Goal: Check status: Check status

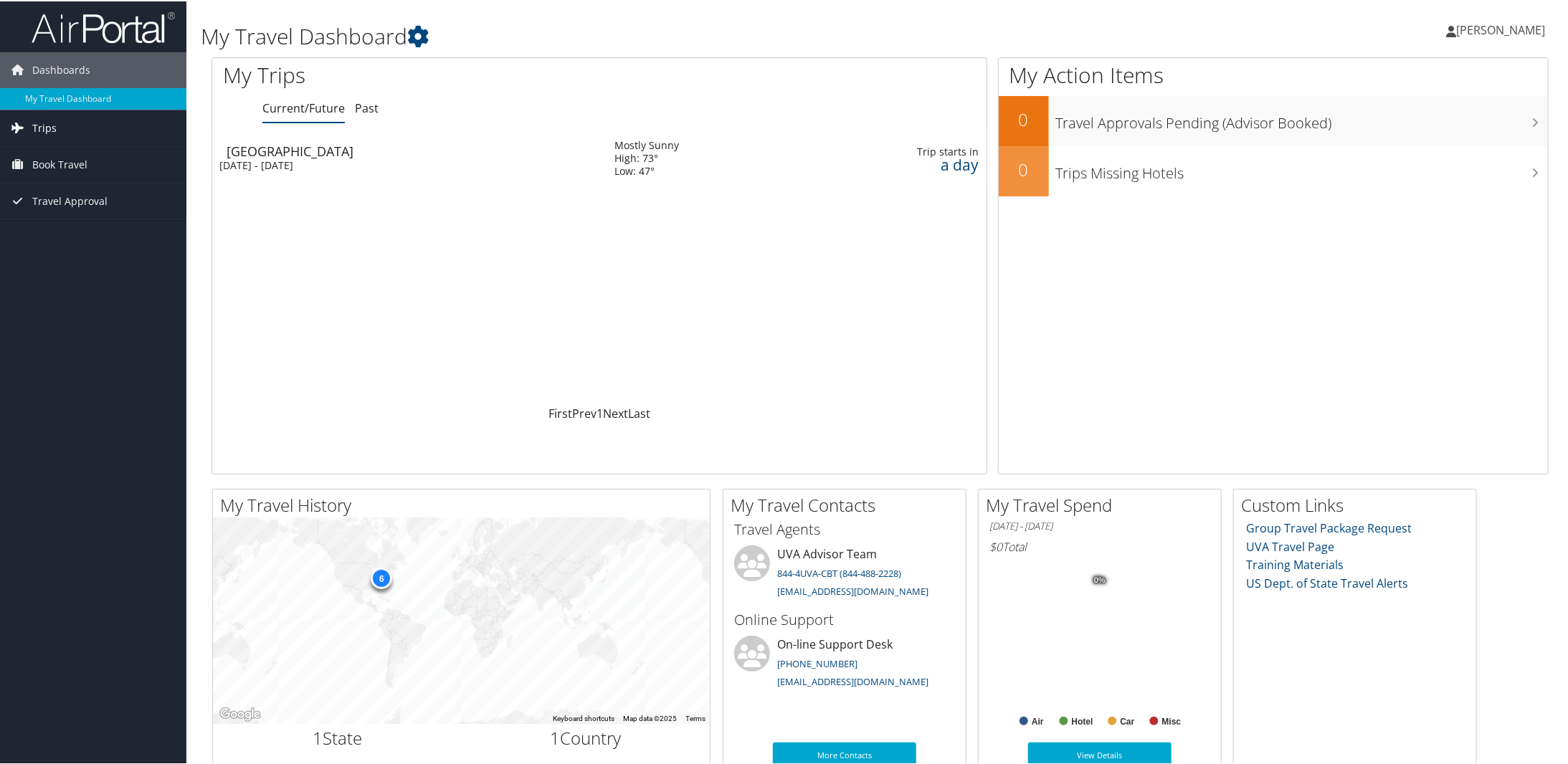
click at [46, 126] on span "Trips" at bounding box center [44, 127] width 24 height 36
click at [59, 158] on link "Current/Future Trips" at bounding box center [93, 155] width 186 height 22
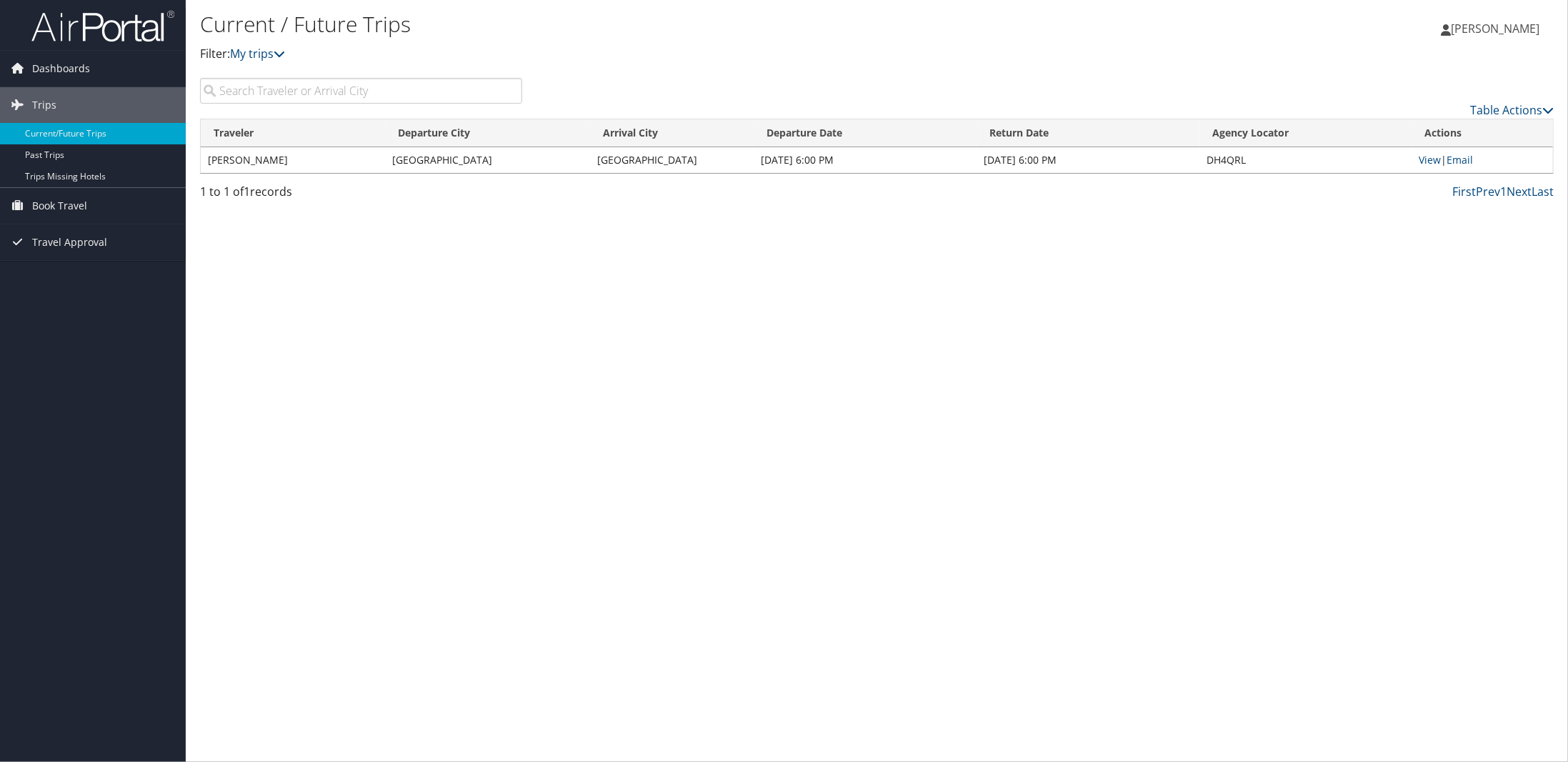
click at [248, 159] on td "[PERSON_NAME]" at bounding box center [293, 160] width 184 height 25
click at [249, 159] on td "[PERSON_NAME]" at bounding box center [293, 160] width 184 height 25
click at [810, 156] on td "[DATE] 6:00 PM" at bounding box center [865, 160] width 223 height 25
click at [275, 163] on td "[PERSON_NAME]" at bounding box center [293, 160] width 184 height 25
click at [274, 163] on td "[PERSON_NAME]" at bounding box center [293, 160] width 184 height 25
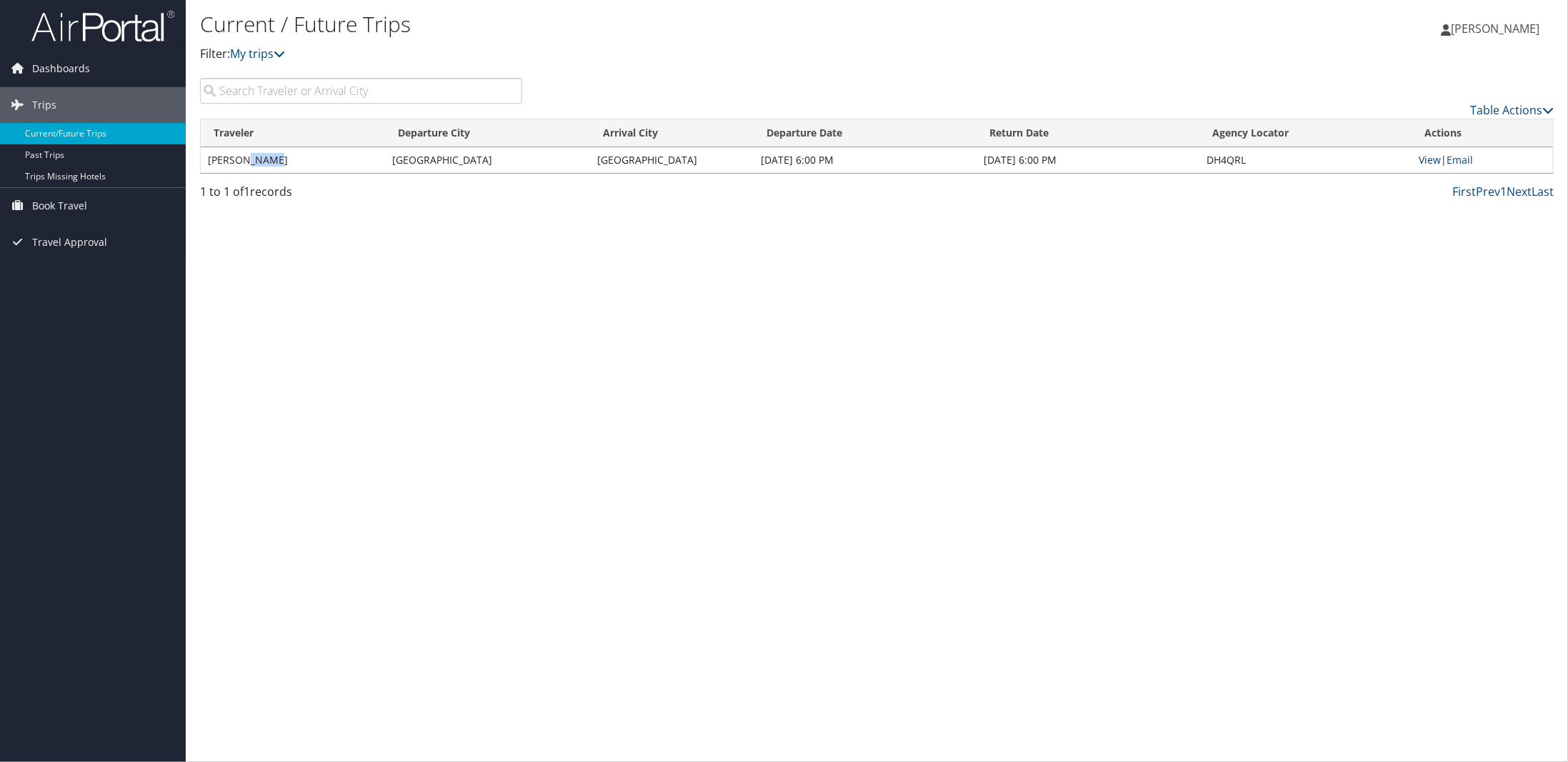
click at [1435, 158] on link "View" at bounding box center [1430, 159] width 22 height 13
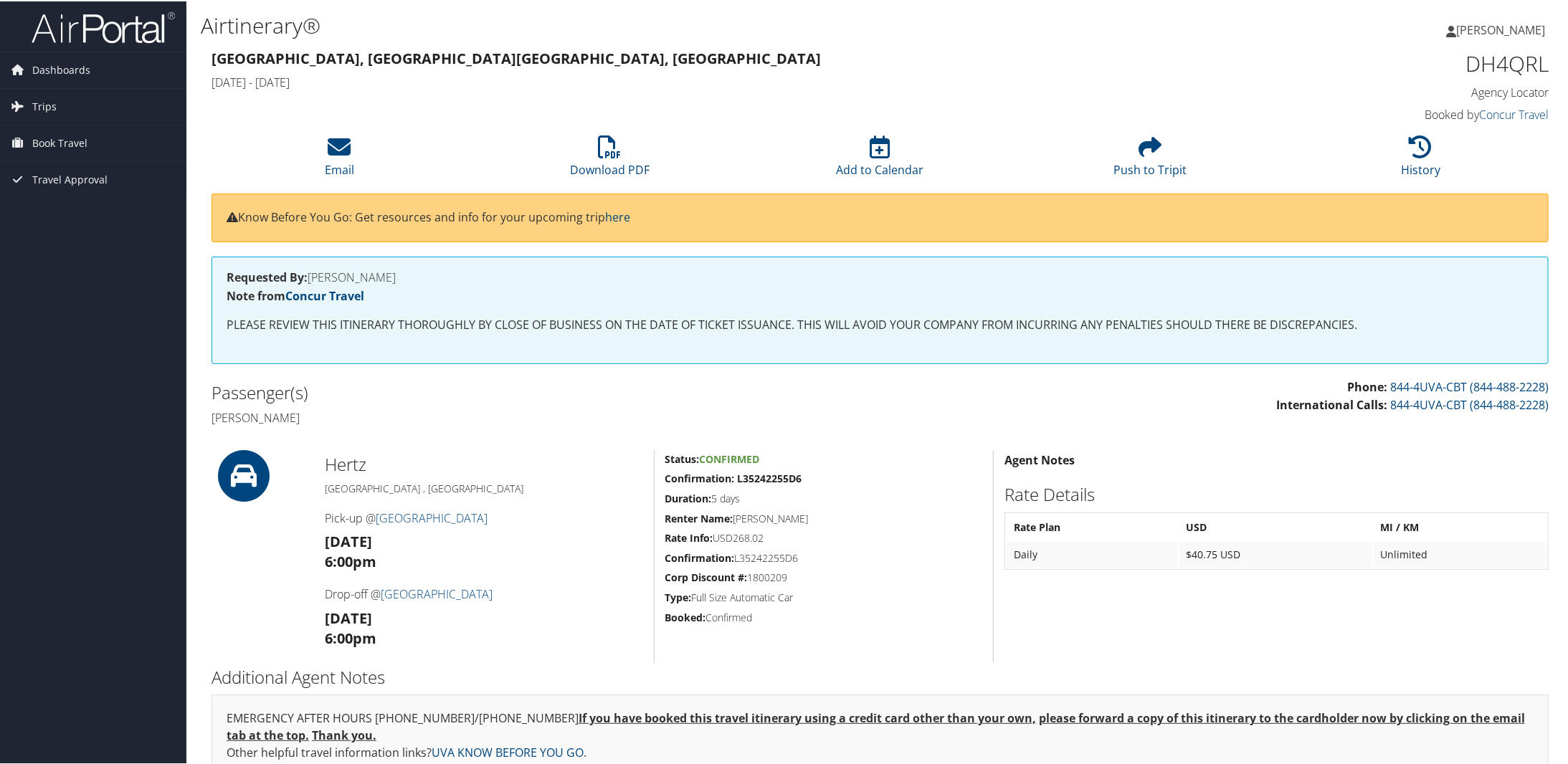
scroll to position [122, 0]
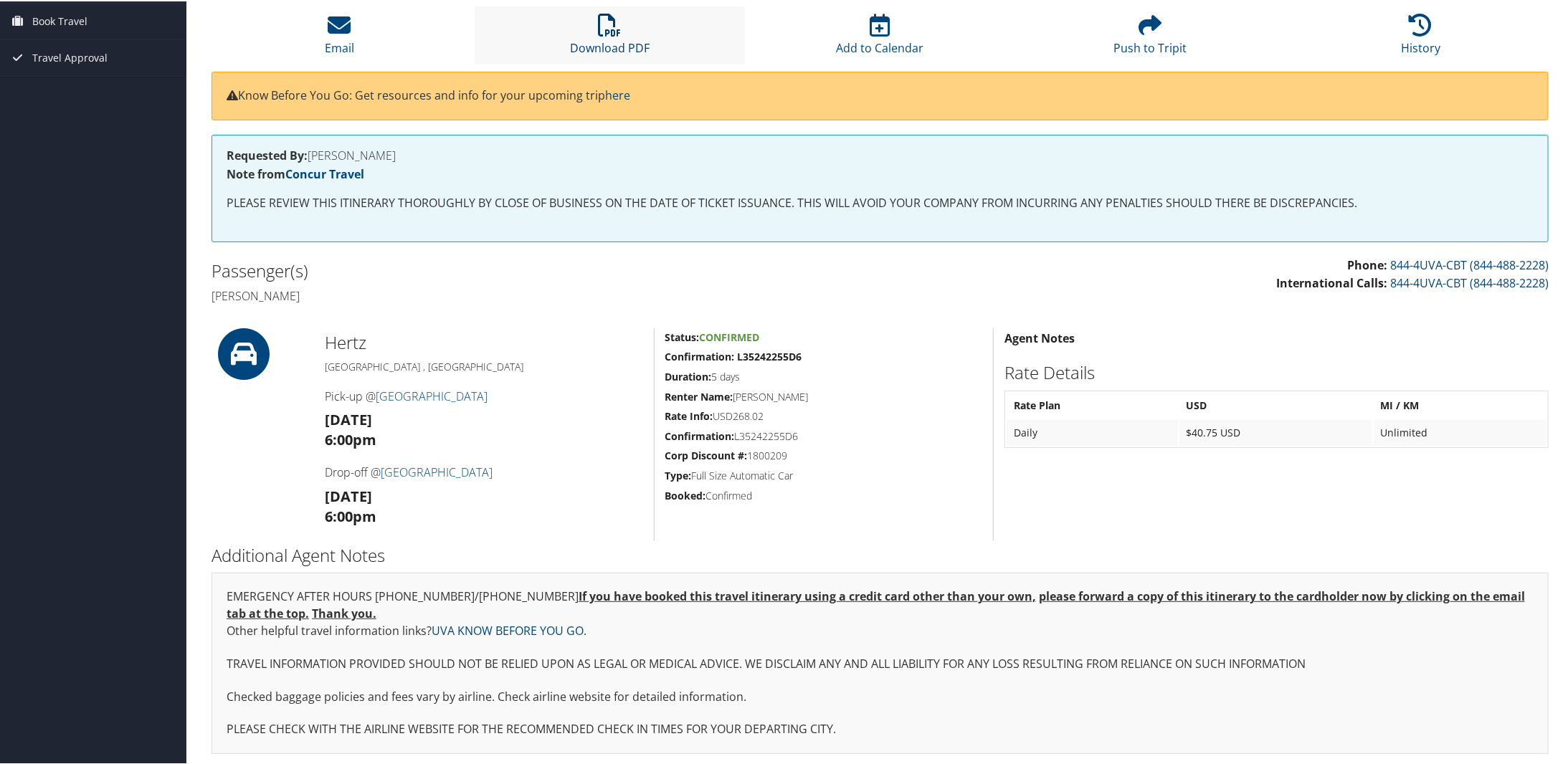
click at [608, 26] on icon at bounding box center [610, 23] width 23 height 23
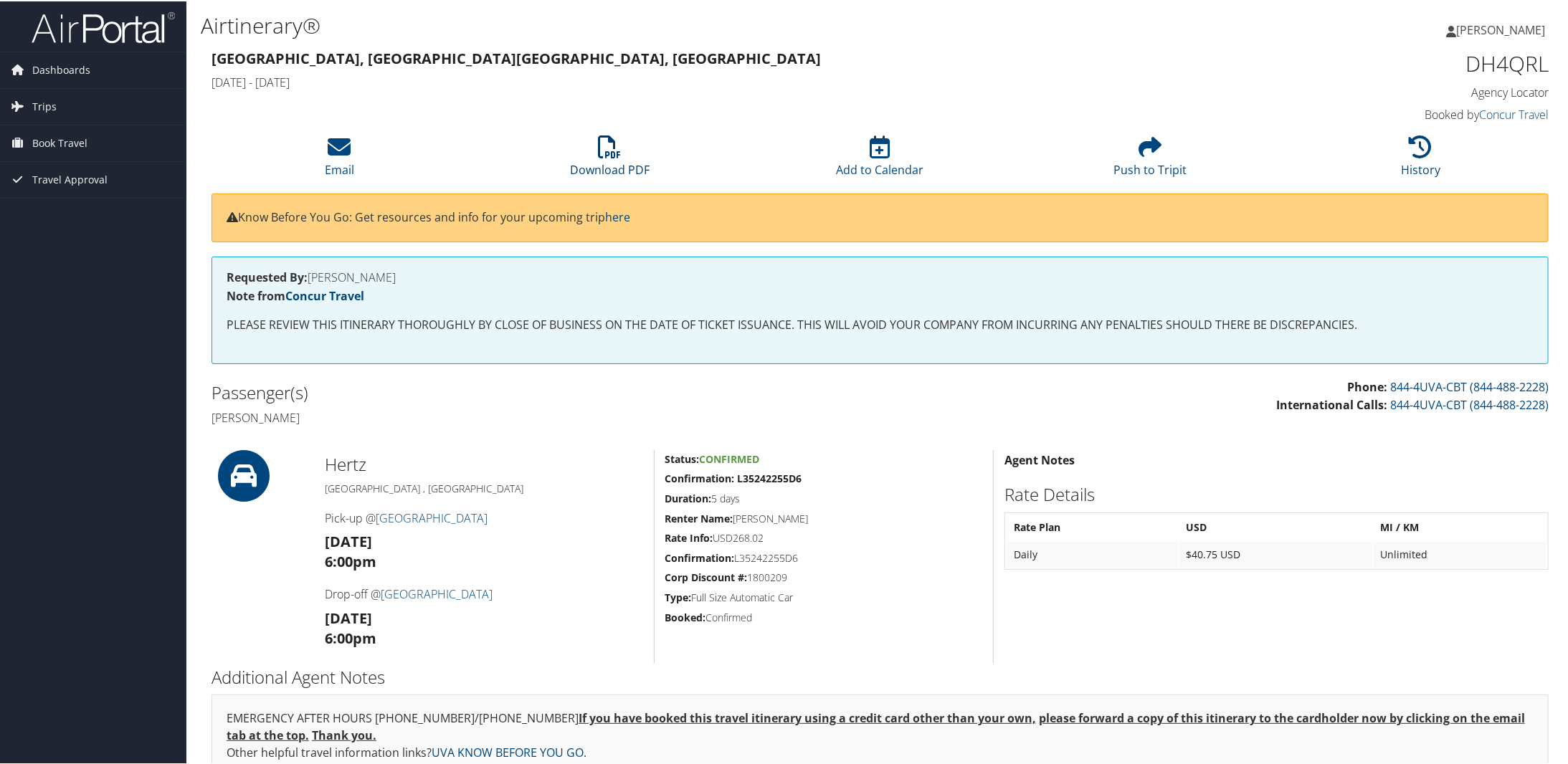
scroll to position [122, 0]
